Goal: Transaction & Acquisition: Download file/media

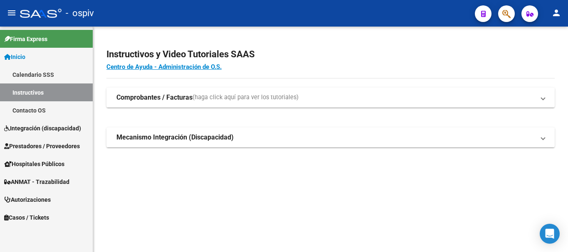
click at [17, 54] on span "Inicio" at bounding box center [14, 56] width 21 height 9
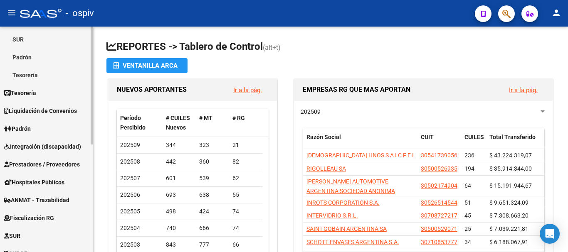
scroll to position [207, 0]
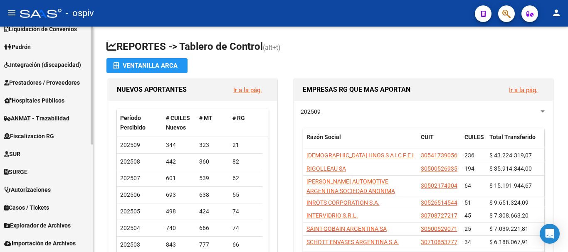
click at [29, 226] on span "Explorador de Archivos" at bounding box center [37, 225] width 66 height 9
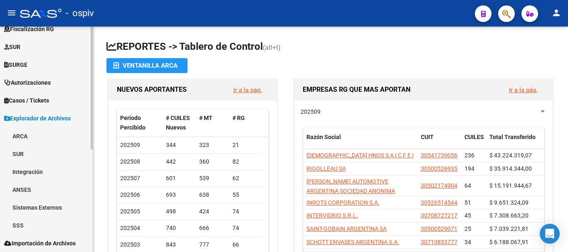
click at [22, 132] on link "ARCA" at bounding box center [46, 136] width 93 height 18
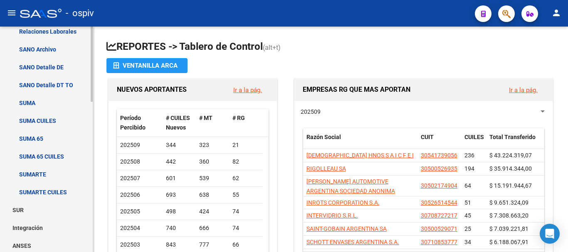
scroll to position [313, 0]
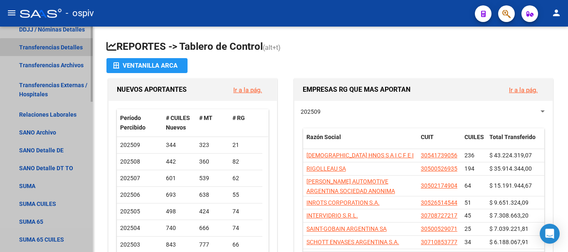
click at [61, 49] on link "Transferencias Detalles" at bounding box center [46, 47] width 93 height 18
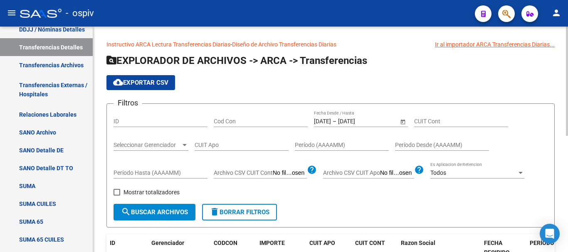
click at [366, 121] on input "[DATE]" at bounding box center [358, 121] width 41 height 7
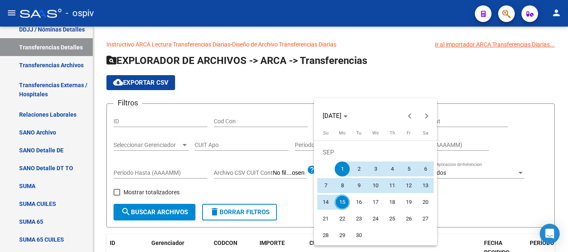
click at [341, 201] on span "15" at bounding box center [342, 202] width 15 height 15
type input "[DATE]"
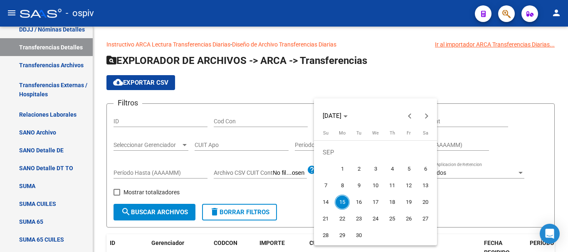
click at [341, 201] on span "15" at bounding box center [342, 202] width 15 height 15
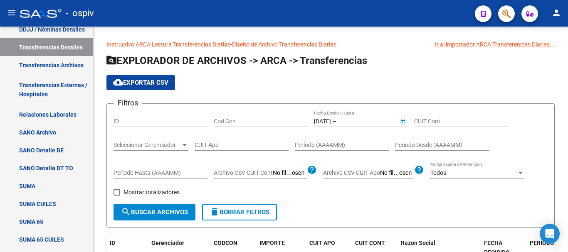
type input "[DATE]"
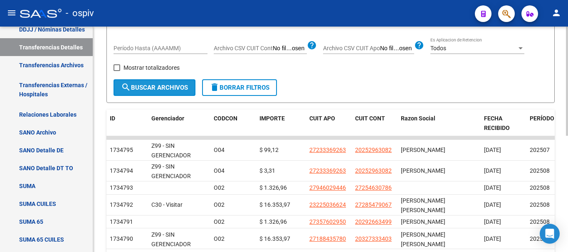
click at [150, 89] on span "search Buscar Archivos" at bounding box center [154, 87] width 67 height 7
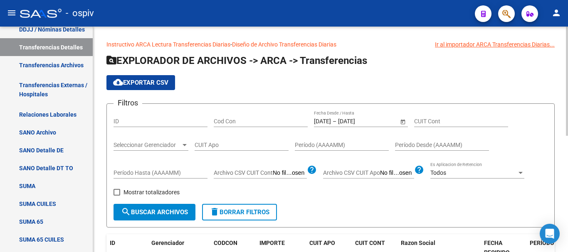
click at [143, 83] on span "cloud_download Exportar CSV" at bounding box center [140, 82] width 55 height 7
